Goal: Task Accomplishment & Management: Manage account settings

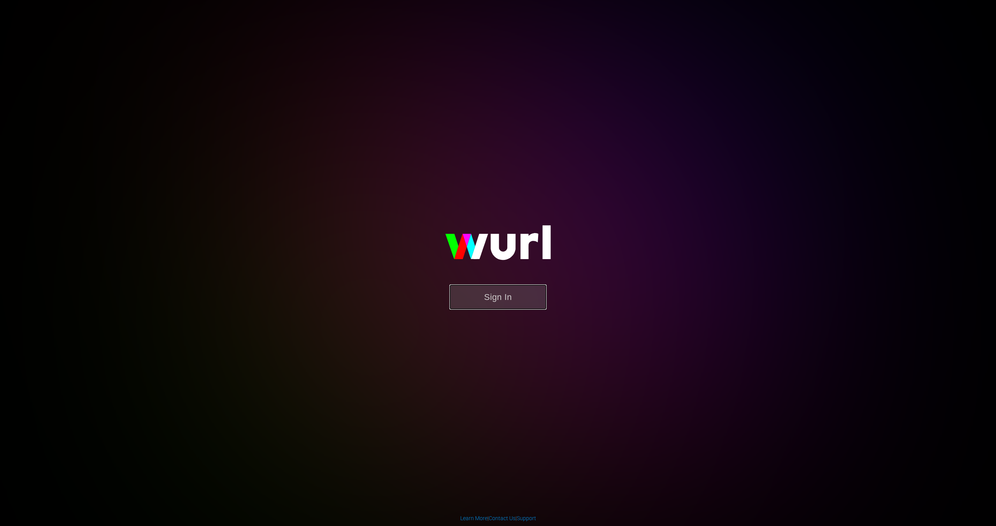
click at [541, 297] on button "Sign In" at bounding box center [497, 296] width 97 height 25
click at [504, 302] on button "Sign In" at bounding box center [497, 296] width 97 height 25
click at [483, 305] on button "Sign In" at bounding box center [497, 296] width 97 height 25
